Goal: Task Accomplishment & Management: Complete application form

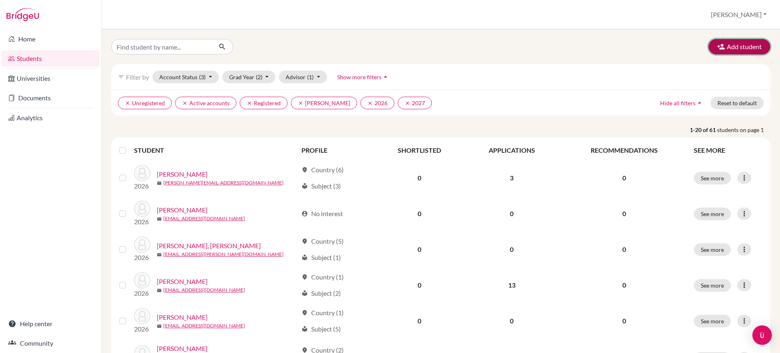
click at [736, 39] on button "Add student" at bounding box center [740, 46] width 62 height 15
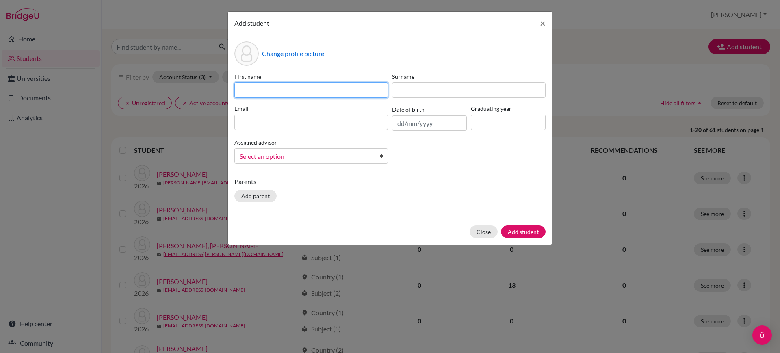
click at [364, 93] on input at bounding box center [311, 89] width 154 height 15
paste input "[PERSON_NAME] [PERSON_NAME]"
click at [267, 87] on input "[PERSON_NAME] [PERSON_NAME]" at bounding box center [311, 89] width 154 height 15
type input "Aryan"
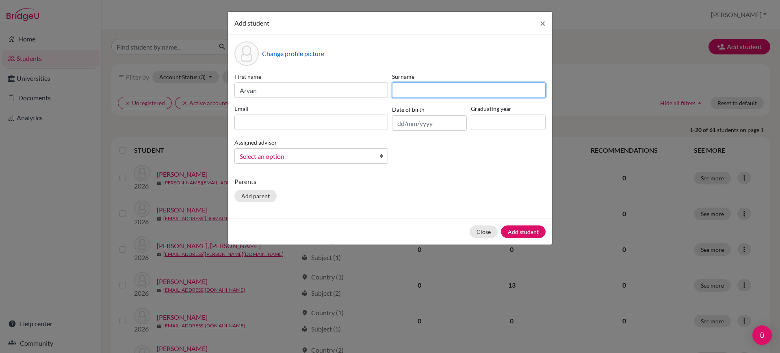
click at [406, 95] on input at bounding box center [469, 89] width 154 height 15
paste input "Satish"
type input "Satish"
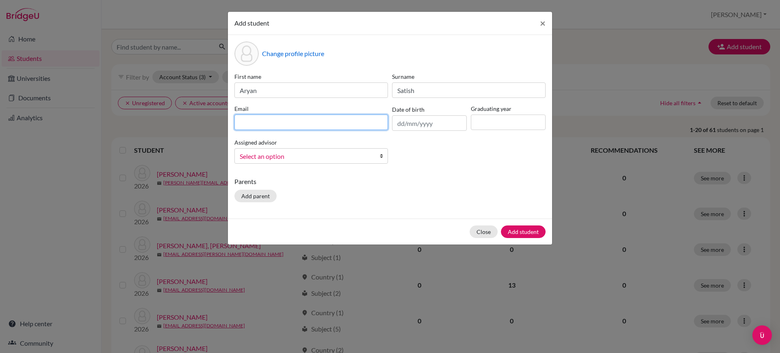
click at [332, 120] on input at bounding box center [311, 122] width 154 height 15
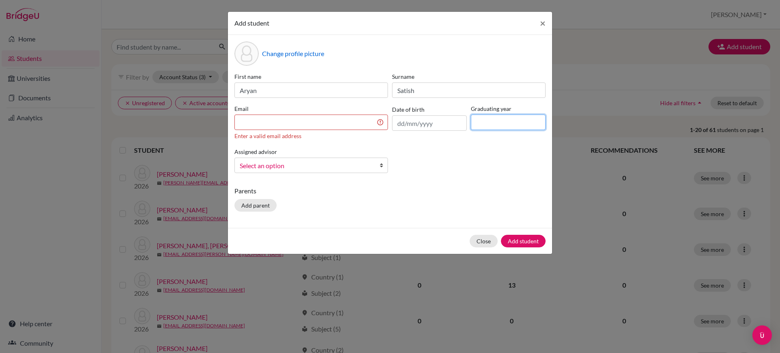
click at [513, 126] on input at bounding box center [508, 122] width 75 height 15
type input "2027"
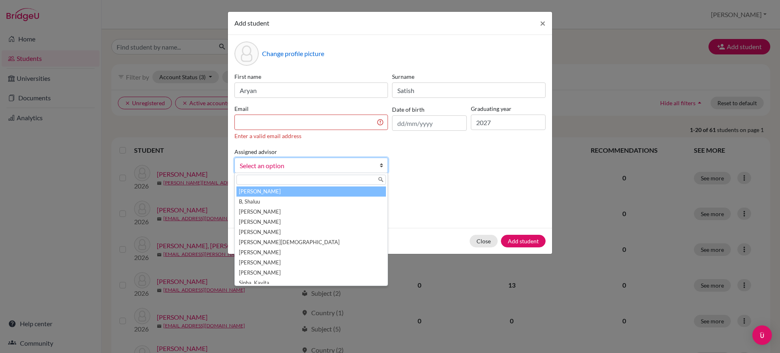
click at [371, 171] on link "Select an option" at bounding box center [311, 165] width 154 height 15
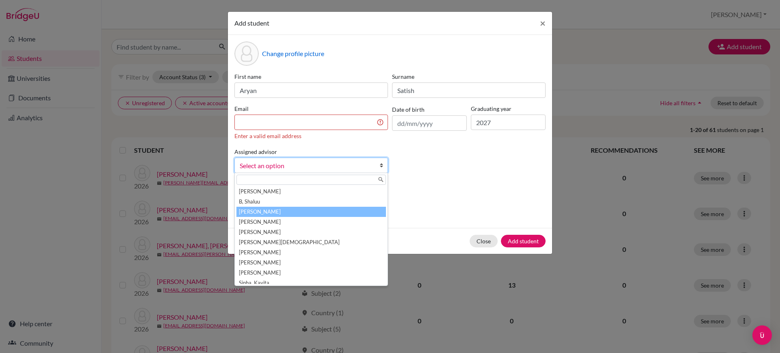
click at [344, 208] on li "[PERSON_NAME]" at bounding box center [311, 212] width 150 height 10
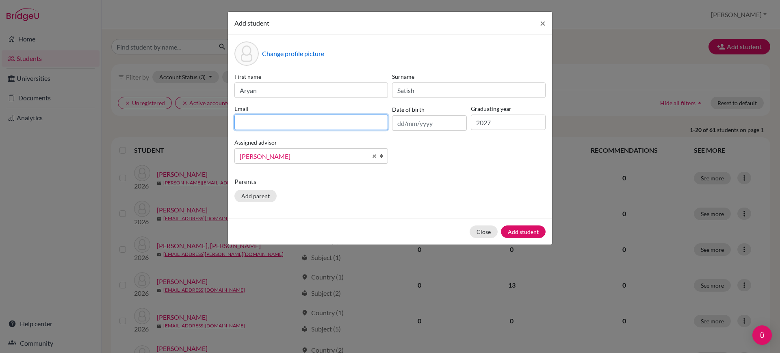
click at [361, 124] on input at bounding box center [311, 122] width 154 height 15
paste input "Satish"
type input "S"
type input "[EMAIL_ADDRESS][DOMAIN_NAME]"
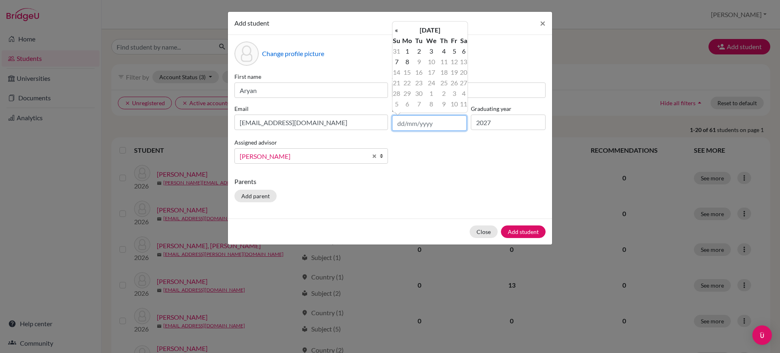
click at [437, 121] on input "text" at bounding box center [429, 122] width 75 height 15
click at [425, 32] on th "[DATE]" at bounding box center [430, 30] width 59 height 11
click at [425, 34] on th "2025" at bounding box center [430, 33] width 59 height 11
click at [401, 33] on th "[DATE]-[DATE]" at bounding box center [430, 33] width 59 height 11
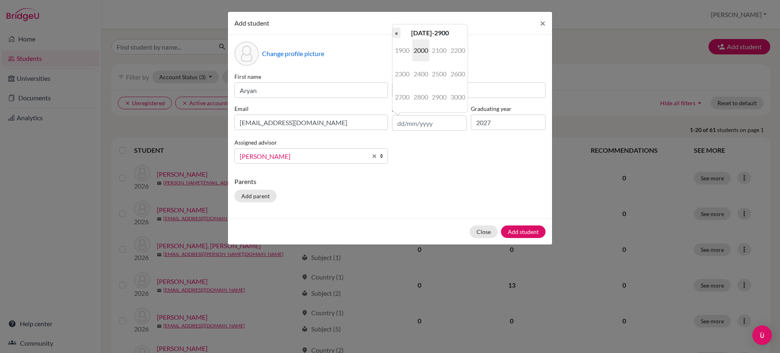
click at [396, 32] on th "«" at bounding box center [397, 33] width 8 height 11
click at [459, 30] on th "-1000--100" at bounding box center [430, 33] width 59 height 11
click at [461, 31] on th "»" at bounding box center [464, 33] width 8 height 11
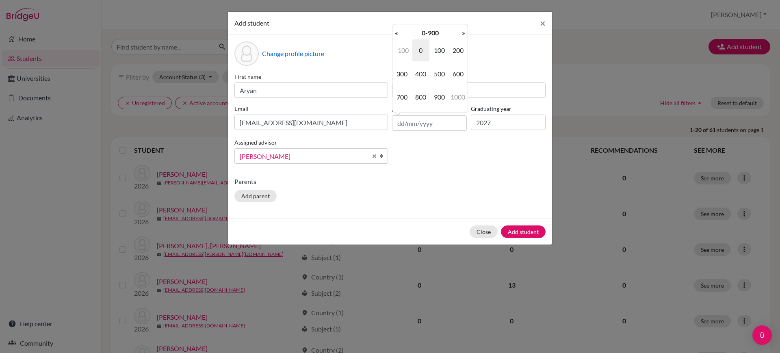
click at [461, 31] on th "»" at bounding box center [464, 33] width 8 height 11
click at [461, 31] on table "« [DATE]-2900 » 1900 2000 2100 2200 2300 2400 2500 2600 2700 2800 2900 3000 [DA…" at bounding box center [430, 69] width 75 height 82
click at [399, 35] on th "«" at bounding box center [397, 33] width 8 height 11
click at [464, 37] on th "»" at bounding box center [464, 33] width 8 height 11
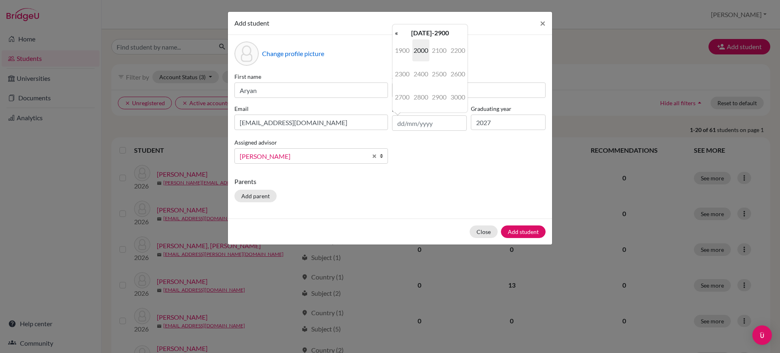
click at [422, 52] on span "2000" at bounding box center [420, 50] width 17 height 22
click at [421, 98] on span "2008" at bounding box center [420, 97] width 17 height 22
click at [424, 91] on span "Oct" at bounding box center [420, 97] width 17 height 22
click at [418, 61] on td "7" at bounding box center [419, 61] width 10 height 11
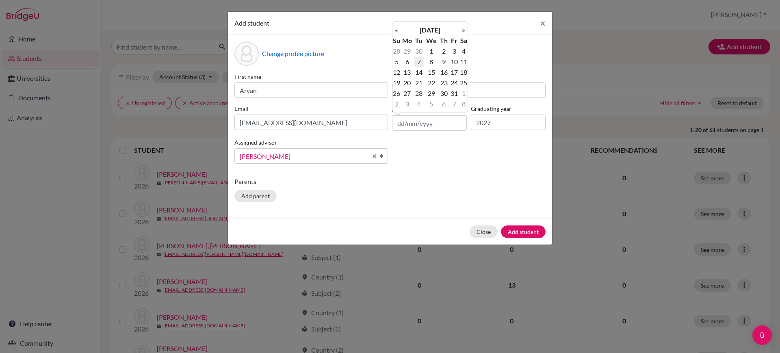
type input "[DATE]"
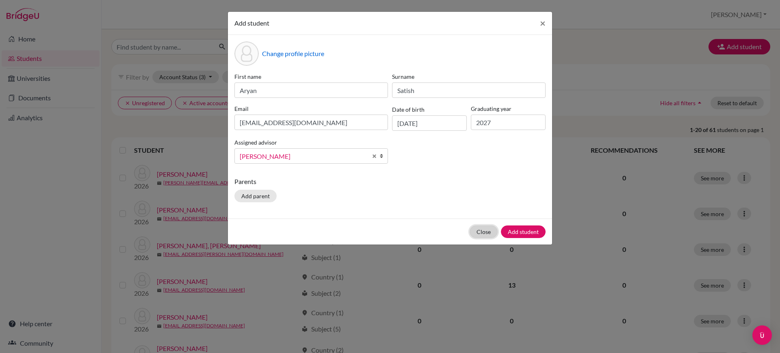
click at [492, 234] on button "Close" at bounding box center [484, 232] width 28 height 13
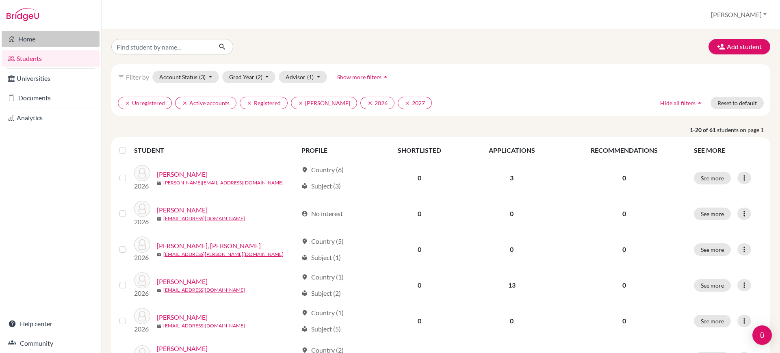
click at [46, 38] on link "Home" at bounding box center [51, 39] width 98 height 16
